Goal: Task Accomplishment & Management: Use online tool/utility

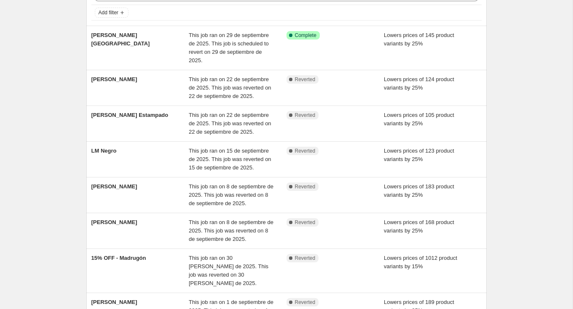
scroll to position [55, 0]
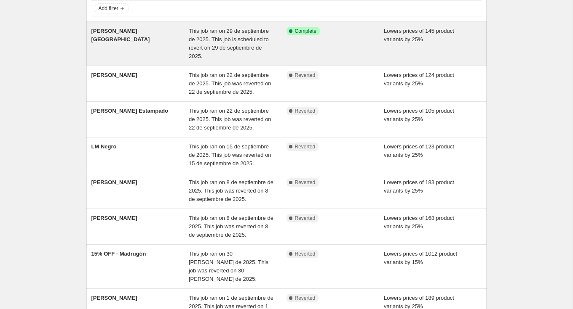
click at [227, 43] on div "This job ran on 29 de septiembre de 2025. This job is scheduled to revert on 29…" at bounding box center [238, 44] width 98 height 34
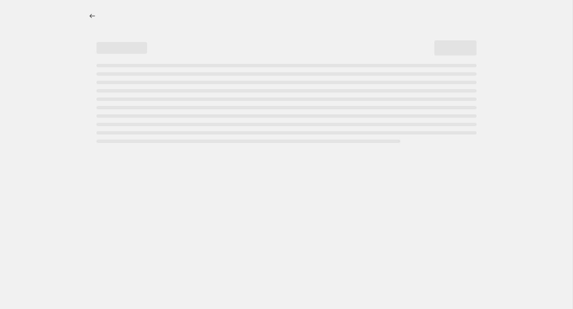
select select "percentage"
select select "not_equal"
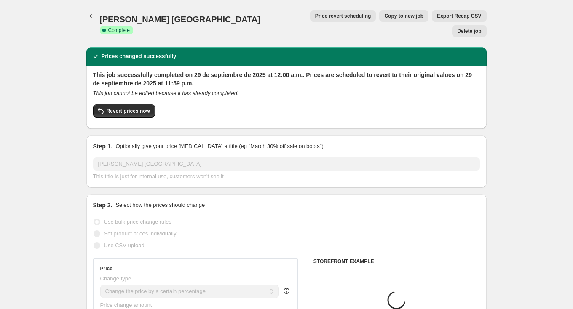
select select "tag"
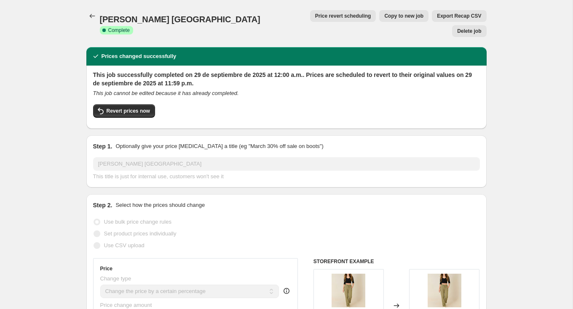
click at [315, 19] on span "Price revert scheduling" at bounding box center [343, 16] width 56 height 7
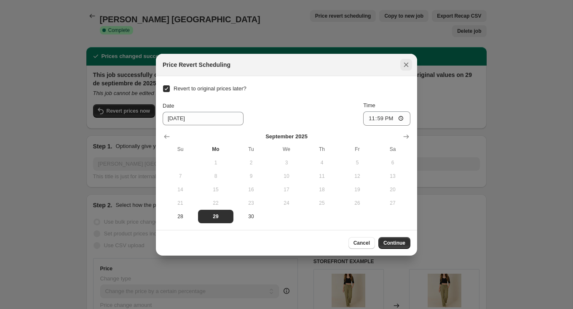
click at [406, 61] on icon "Close" at bounding box center [406, 65] width 8 height 8
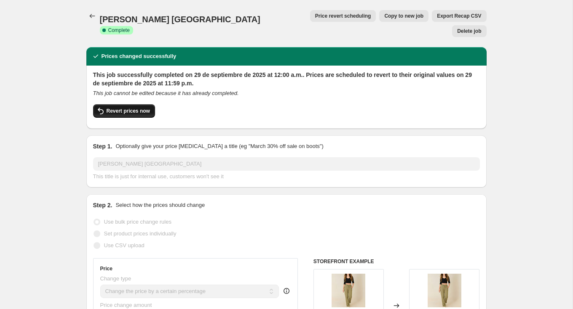
click at [131, 108] on span "Revert prices now" at bounding box center [128, 111] width 43 height 7
checkbox input "false"
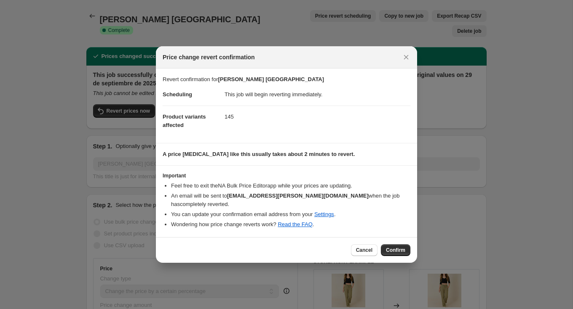
click at [391, 252] on div "Cancel Confirm" at bounding box center [286, 250] width 261 height 26
click at [391, 247] on span "Confirm" at bounding box center [395, 250] width 19 height 7
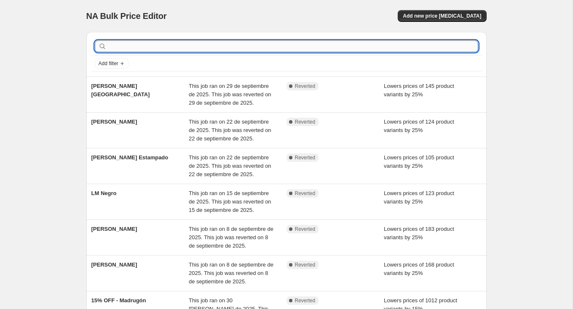
click at [191, 50] on input "text" at bounding box center [293, 46] width 370 height 12
type input "vino tinto"
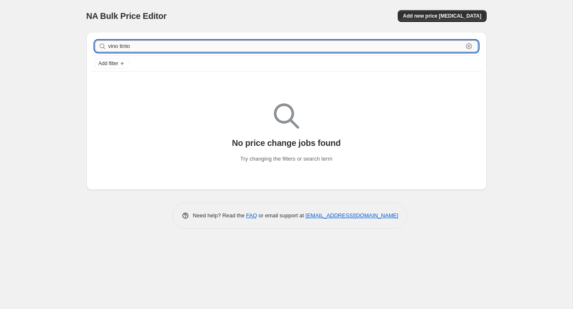
click at [283, 51] on input "vino tinto" at bounding box center [285, 46] width 355 height 12
type input "vinotinto"
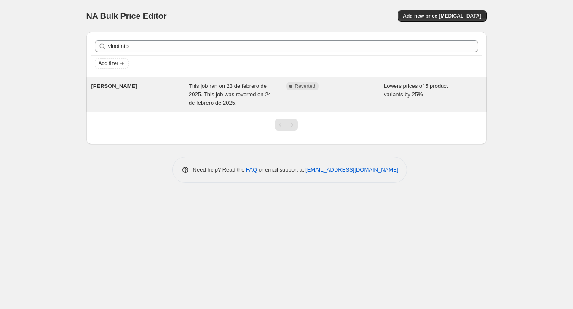
click at [179, 100] on div "[PERSON_NAME]" at bounding box center [140, 94] width 98 height 25
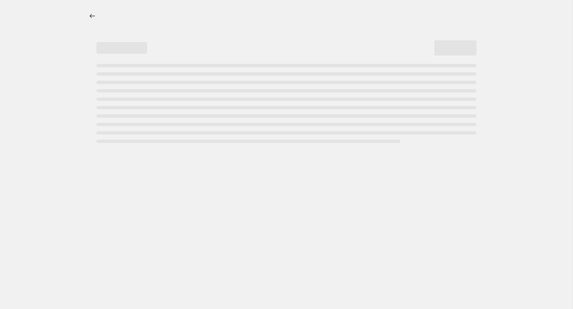
select select "percentage"
select select "tag"
select select "not_equal"
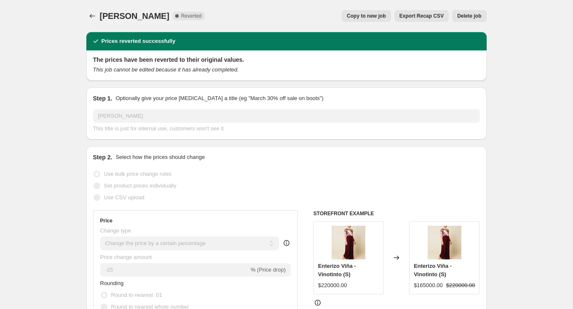
click at [362, 12] on button "Copy to new job" at bounding box center [365, 16] width 49 height 12
select select "percentage"
select select "tag"
select select "not_equal"
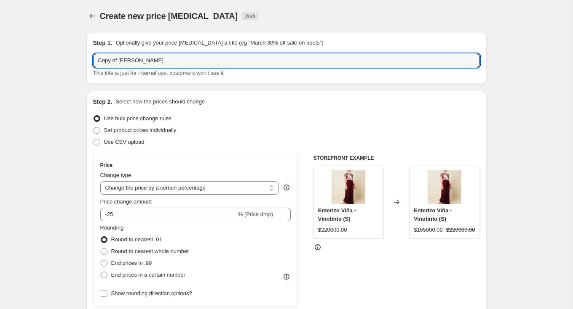
drag, startPoint x: 119, startPoint y: 61, endPoint x: 56, endPoint y: 61, distance: 62.3
click at [108, 59] on input "[PERSON_NAME]" at bounding box center [286, 60] width 387 height 13
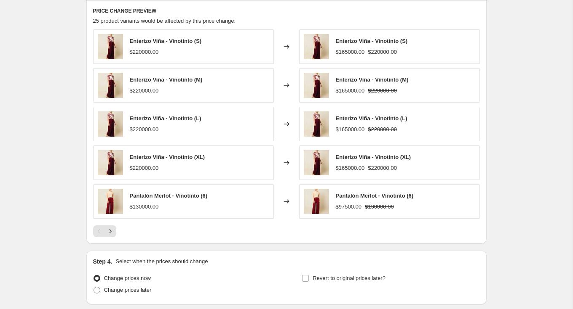
scroll to position [642, 0]
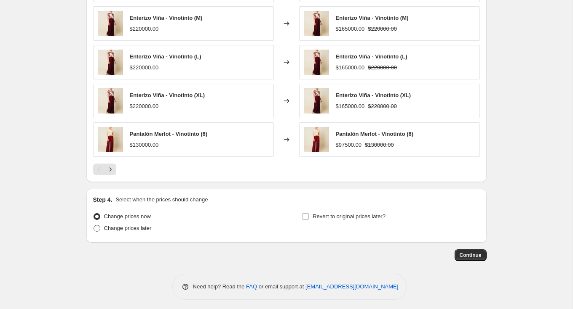
type input "[PERSON_NAME] Vinotinto"
click at [112, 227] on span "Change prices later" at bounding box center [128, 228] width 48 height 6
click at [94, 226] on input "Change prices later" at bounding box center [93, 225] width 0 height 0
radio input "true"
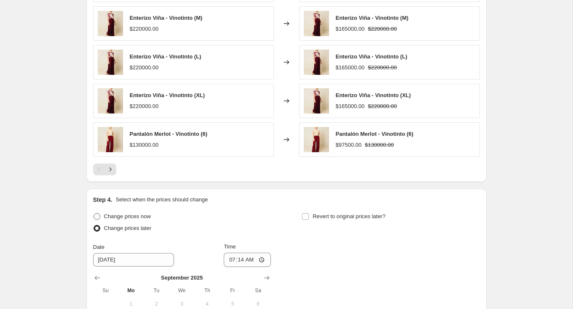
click at [110, 217] on span "Change prices now" at bounding box center [127, 217] width 47 height 8
click at [94, 214] on input "Change prices now" at bounding box center [93, 213] width 0 height 0
radio input "true"
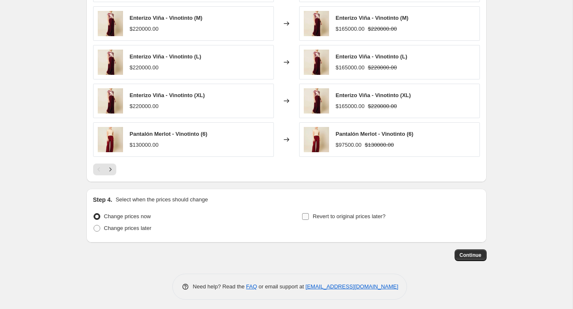
click at [328, 214] on span "Revert to original prices later?" at bounding box center [348, 216] width 73 height 6
click at [315, 214] on span "Revert to original prices later?" at bounding box center [348, 216] width 73 height 6
click at [309, 214] on input "Revert to original prices later?" at bounding box center [305, 216] width 7 height 7
checkbox input "true"
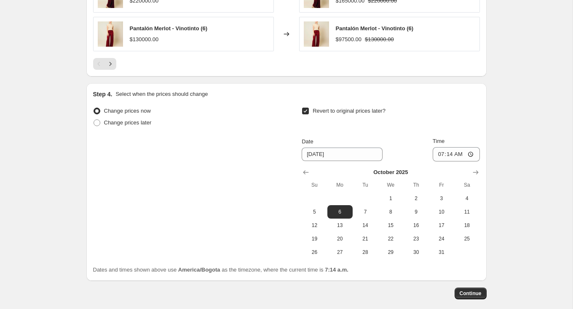
scroll to position [768, 0]
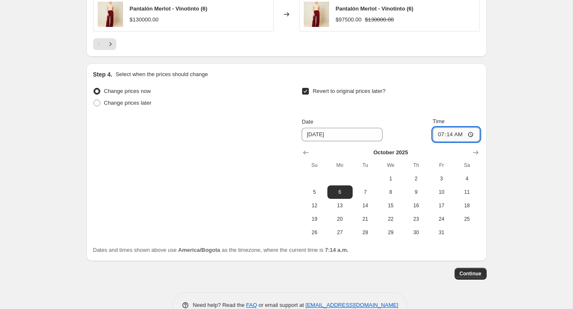
click at [435, 130] on input "07:14" at bounding box center [455, 135] width 47 height 14
click at [481, 129] on div "Step 4. Select when the prices should change Change prices now Change prices la…" at bounding box center [286, 163] width 400 height 198
click at [469, 130] on input "07:14" at bounding box center [455, 135] width 47 height 14
type input "23:59"
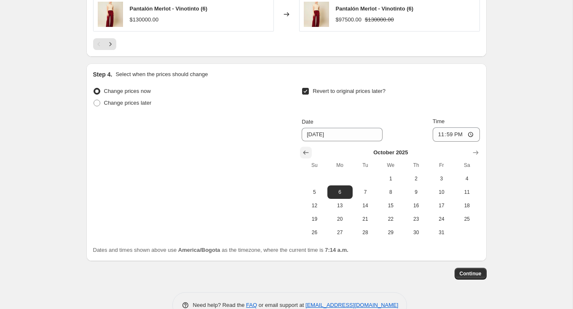
click at [304, 151] on icon "Show previous month, September 2025" at bounding box center [305, 153] width 5 height 4
click at [341, 232] on span "29" at bounding box center [340, 232] width 19 height 7
type input "[DATE]"
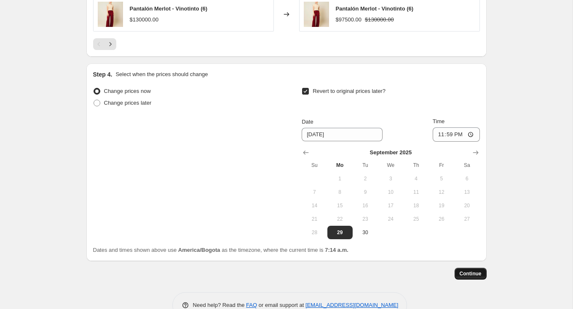
click at [464, 271] on span "Continue" at bounding box center [470, 274] width 22 height 7
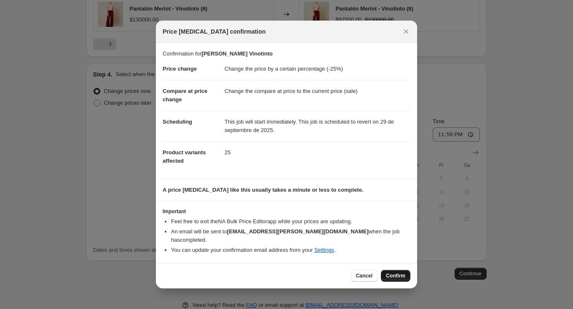
click at [396, 275] on button "Confirm" at bounding box center [395, 276] width 29 height 12
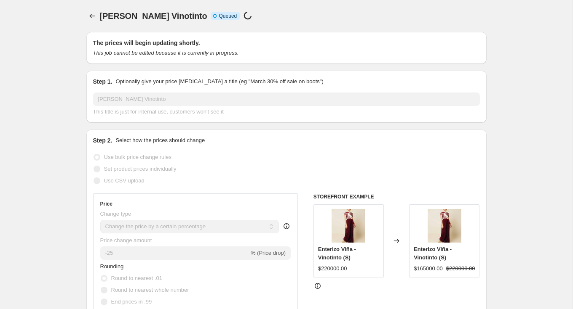
scroll to position [768, 0]
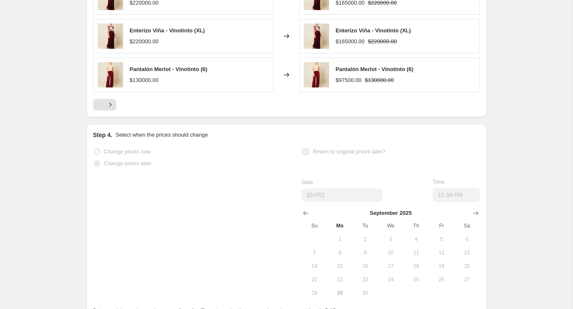
select select "percentage"
select select "tag"
select select "not_equal"
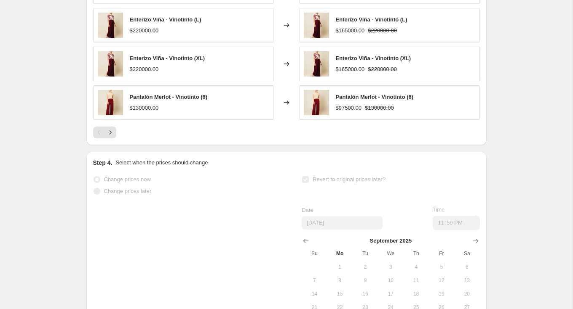
scroll to position [0, 0]
